Goal: Information Seeking & Learning: Check status

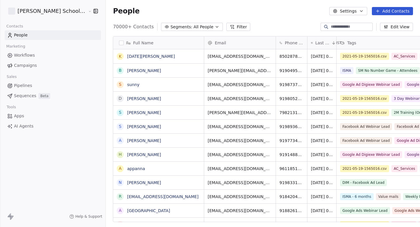
scroll to position [200, 334]
drag, startPoint x: 93, startPoint y: 13, endPoint x: 124, endPoint y: 13, distance: 30.6
click at [123, 13] on div "People Settings Add Contacts" at bounding box center [263, 11] width 300 height 8
click at [124, 13] on div "People Settings Add Contacts" at bounding box center [263, 11] width 300 height 8
click at [41, 67] on link "Campaigns" at bounding box center [53, 66] width 96 height 10
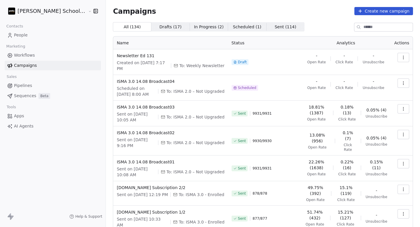
scroll to position [77, 0]
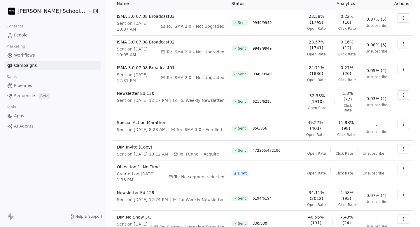
scroll to position [40, 0]
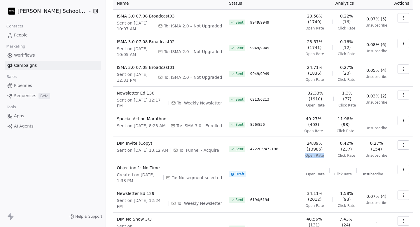
drag, startPoint x: 300, startPoint y: 146, endPoint x: 323, endPoint y: 146, distance: 23.0
click at [323, 146] on div "24.89% (13986) Open Rate" at bounding box center [314, 149] width 25 height 18
drag, startPoint x: 337, startPoint y: 144, endPoint x: 352, endPoint y: 144, distance: 15.2
click at [352, 153] on span "Click Rate" at bounding box center [347, 155] width 18 height 5
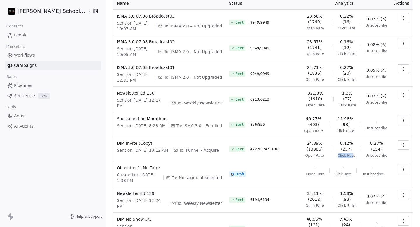
click at [352, 153] on span "Click Rate" at bounding box center [347, 155] width 18 height 5
drag, startPoint x: 367, startPoint y: 145, endPoint x: 391, endPoint y: 145, distance: 23.9
click at [389, 145] on td "24.89% (13986) Open Rate 0.42% (237) Click Rate 0.27% (154) Unsubscribe" at bounding box center [344, 149] width 92 height 25
click at [391, 145] on td at bounding box center [402, 149] width 22 height 25
drag, startPoint x: 391, startPoint y: 145, endPoint x: 300, endPoint y: 145, distance: 91.6
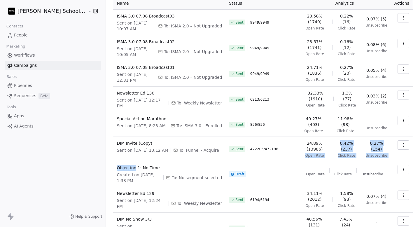
click at [300, 145] on tr "DIM Invite (Copy) Sent on Aug 3, 2025, 10:12 AM To: Funnel - Acquire Sent 47220…" at bounding box center [263, 149] width 300 height 25
click at [302, 145] on div "24.89% (13986) Open Rate" at bounding box center [314, 149] width 25 height 18
drag, startPoint x: 295, startPoint y: 146, endPoint x: 332, endPoint y: 146, distance: 36.8
click at [332, 146] on div "24.89% (13986) Open Rate 0.42% (237) Click Rate 0.27% (154) Unsubscribe" at bounding box center [344, 149] width 85 height 18
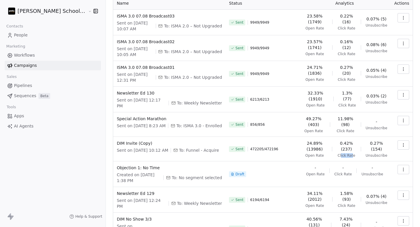
drag, startPoint x: 340, startPoint y: 146, endPoint x: 357, endPoint y: 146, distance: 16.9
click at [357, 146] on div "24.89% (13986) Open Rate 0.42% (237) Click Rate 0.27% (154) Unsubscribe" at bounding box center [344, 149] width 85 height 18
click at [358, 146] on div "24.89% (13986) Open Rate 0.42% (237) Click Rate 0.27% (154) Unsubscribe" at bounding box center [344, 149] width 85 height 18
click at [346, 153] on span "Click Rate" at bounding box center [347, 155] width 18 height 5
click at [344, 153] on span "Click Rate" at bounding box center [347, 155] width 18 height 5
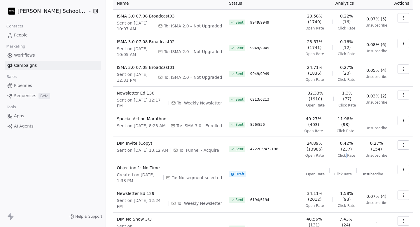
click at [344, 153] on span "Click Rate" at bounding box center [347, 155] width 18 height 5
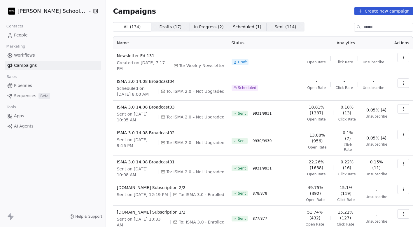
scroll to position [77, 0]
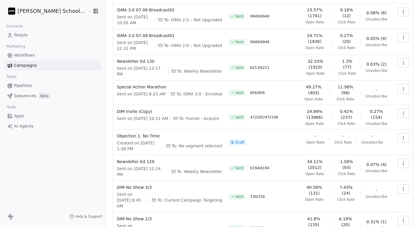
scroll to position [73, 0]
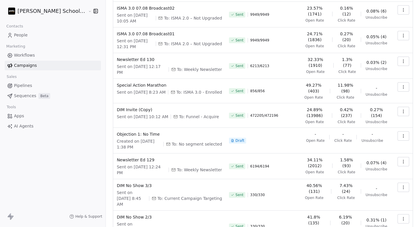
click at [402, 109] on icon "button" at bounding box center [403, 111] width 5 height 5
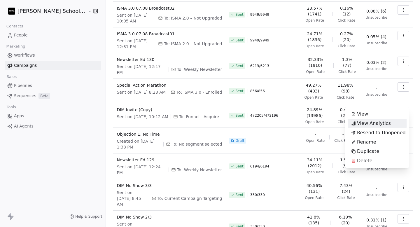
click at [371, 123] on span "View Analytics" at bounding box center [374, 123] width 34 height 7
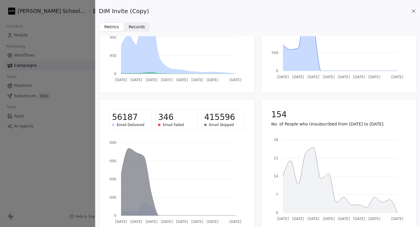
scroll to position [85, 0]
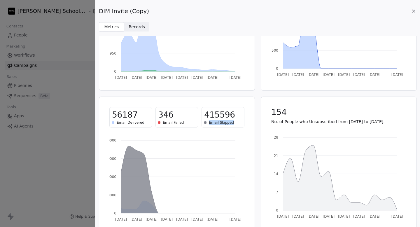
drag, startPoint x: 209, startPoint y: 123, endPoint x: 234, endPoint y: 123, distance: 25.4
click at [234, 123] on div "Email Skipped" at bounding box center [222, 122] width 37 height 5
click at [414, 12] on icon at bounding box center [414, 11] width 6 height 6
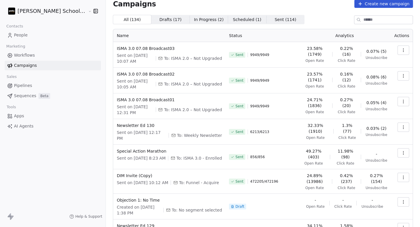
scroll to position [0, 0]
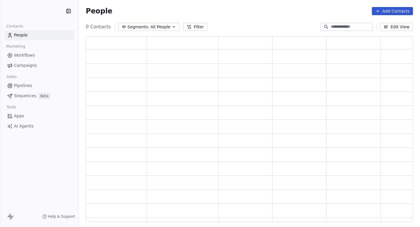
scroll to position [0, 0]
